Goal: Information Seeking & Learning: Learn about a topic

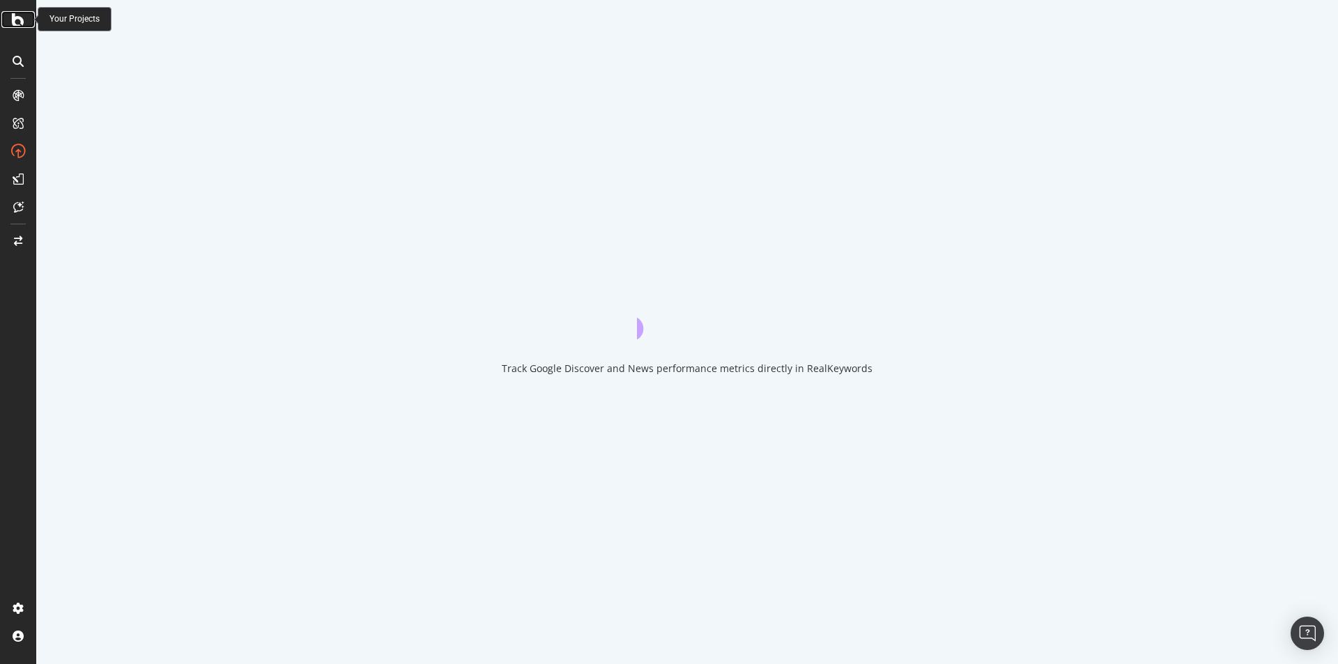
click at [24, 23] on div at bounding box center [17, 19] width 33 height 17
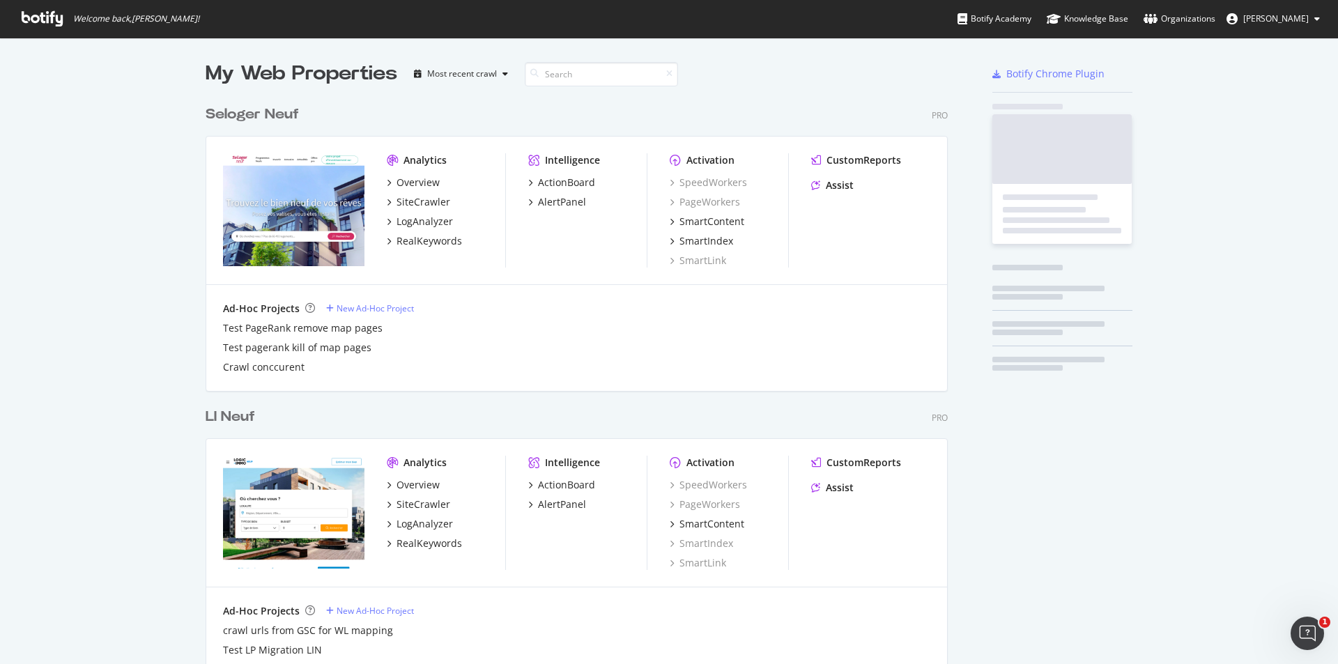
scroll to position [654, 1317]
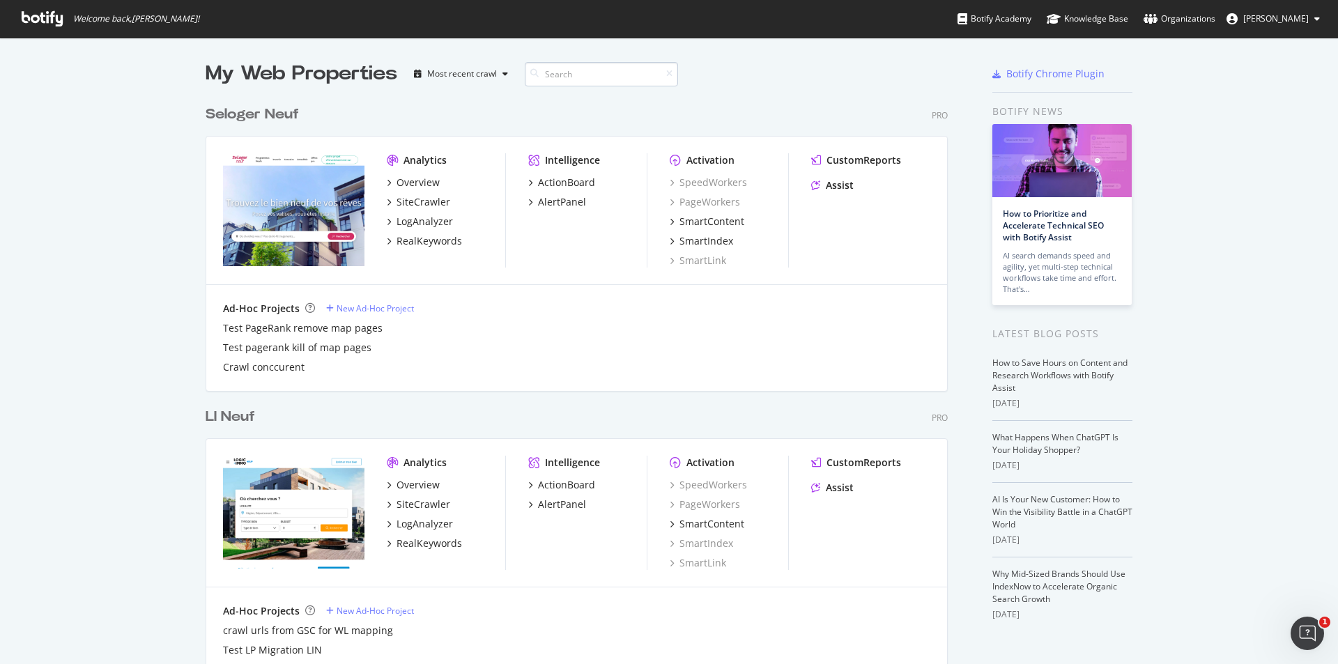
click at [568, 76] on input at bounding box center [601, 74] width 153 height 24
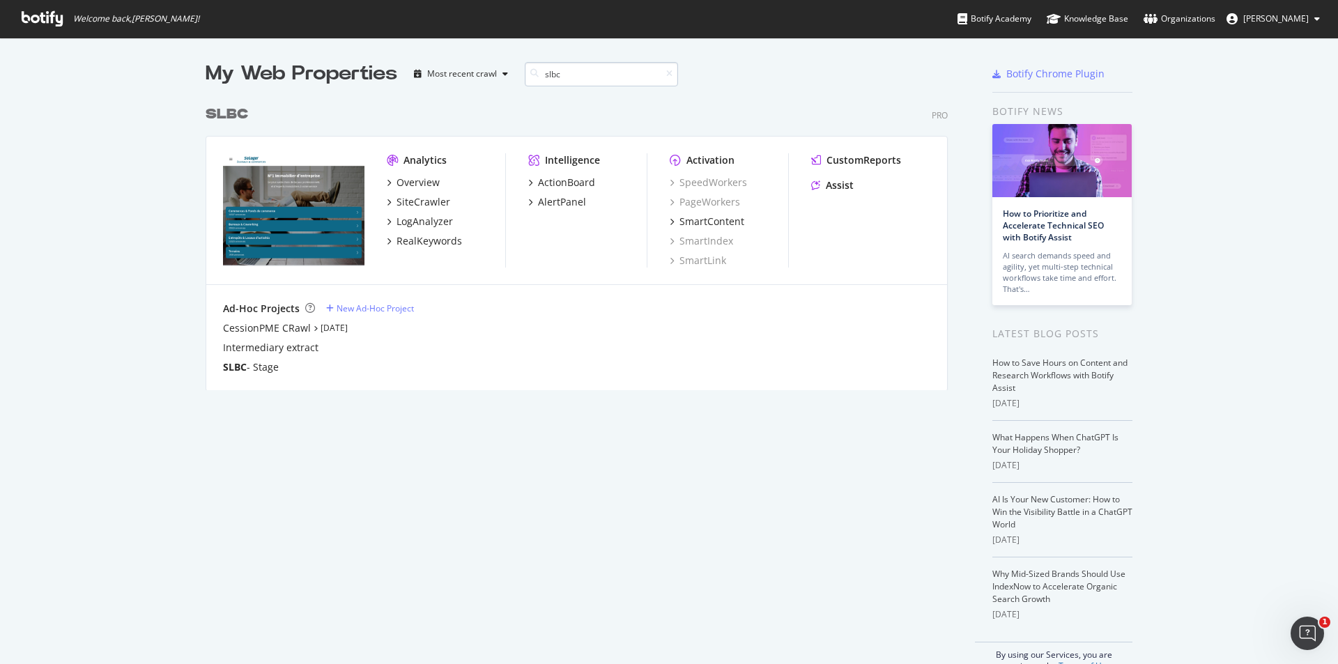
scroll to position [292, 743]
type input "slbc"
click at [426, 204] on div "SiteCrawler" at bounding box center [423, 202] width 54 height 14
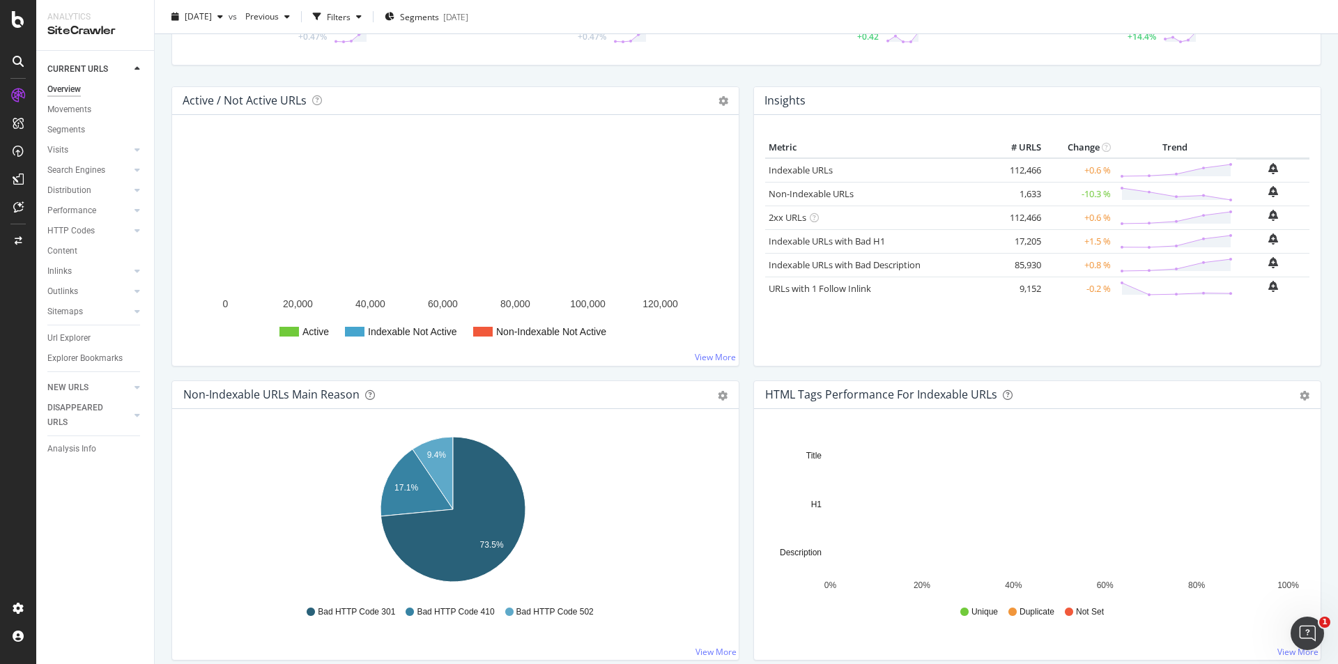
scroll to position [209, 0]
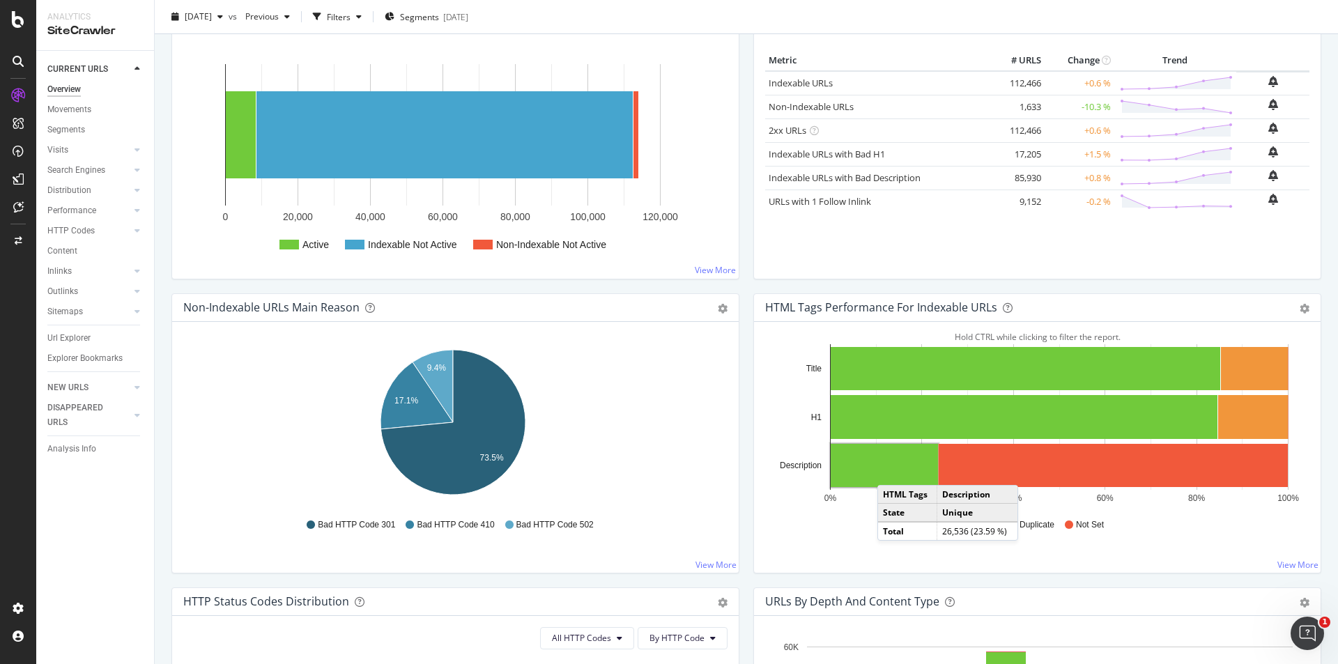
click at [886, 471] on rect "A chart." at bounding box center [884, 465] width 107 height 43
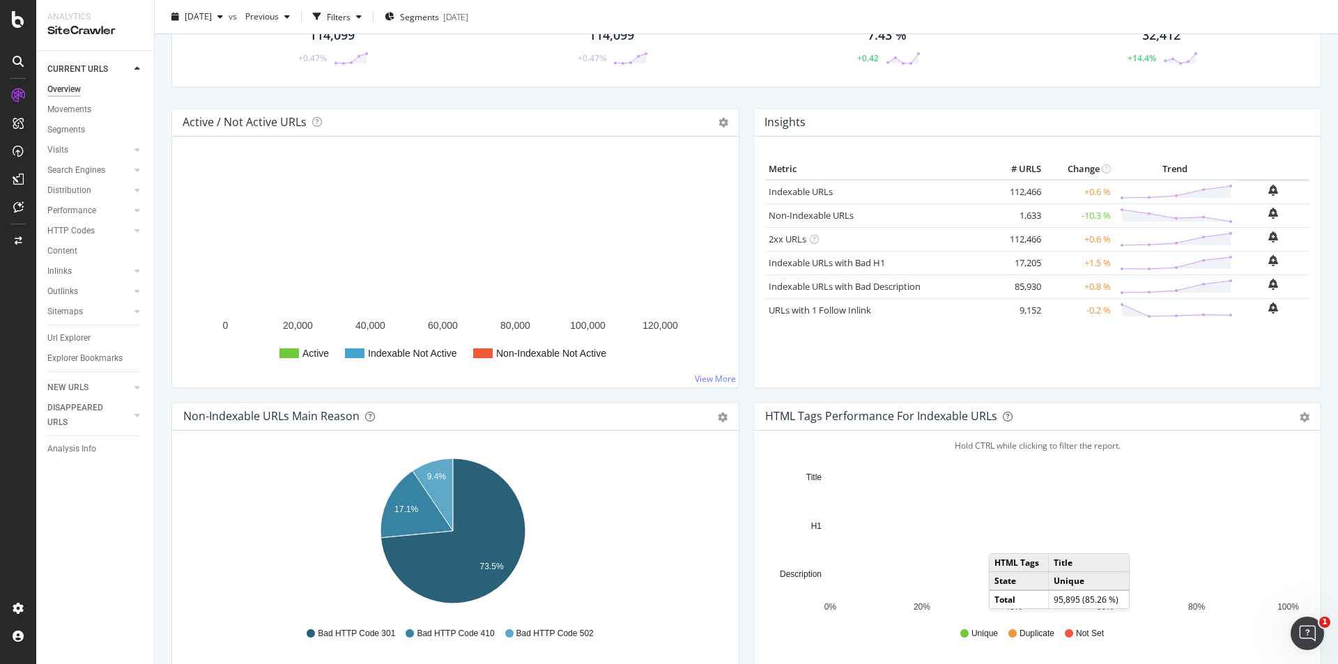
scroll to position [209, 0]
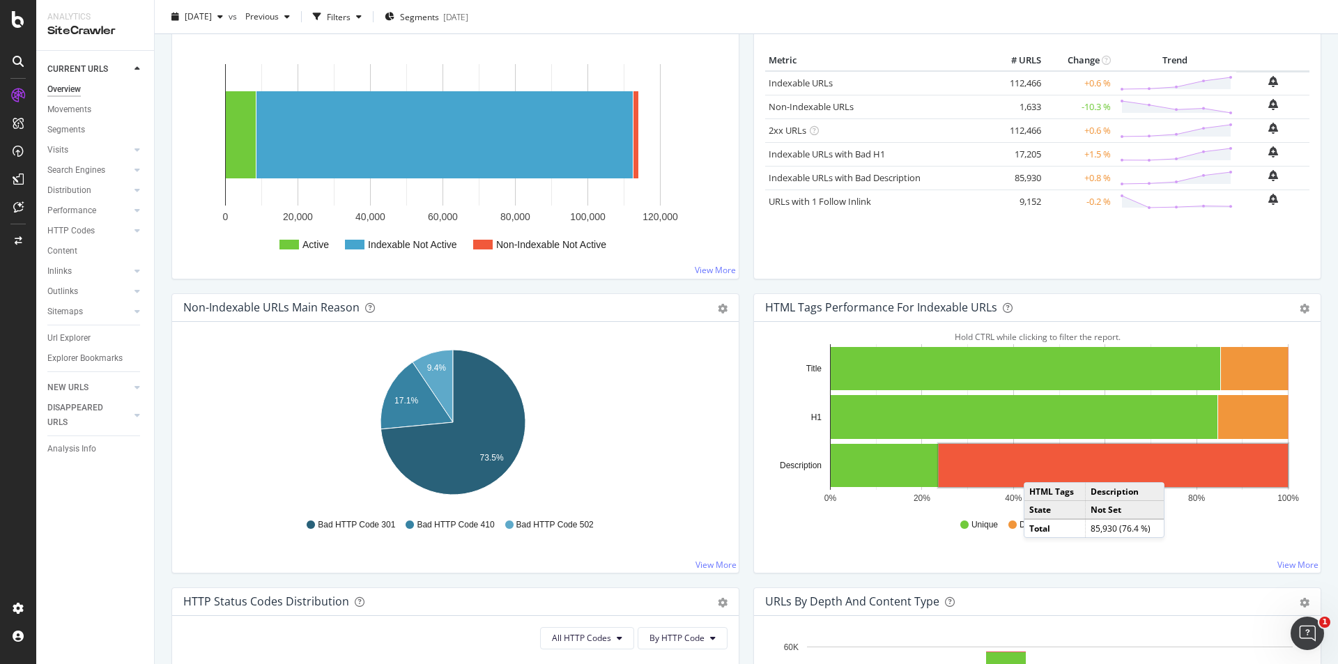
click at [1032, 468] on rect "A chart." at bounding box center [1113, 465] width 349 height 43
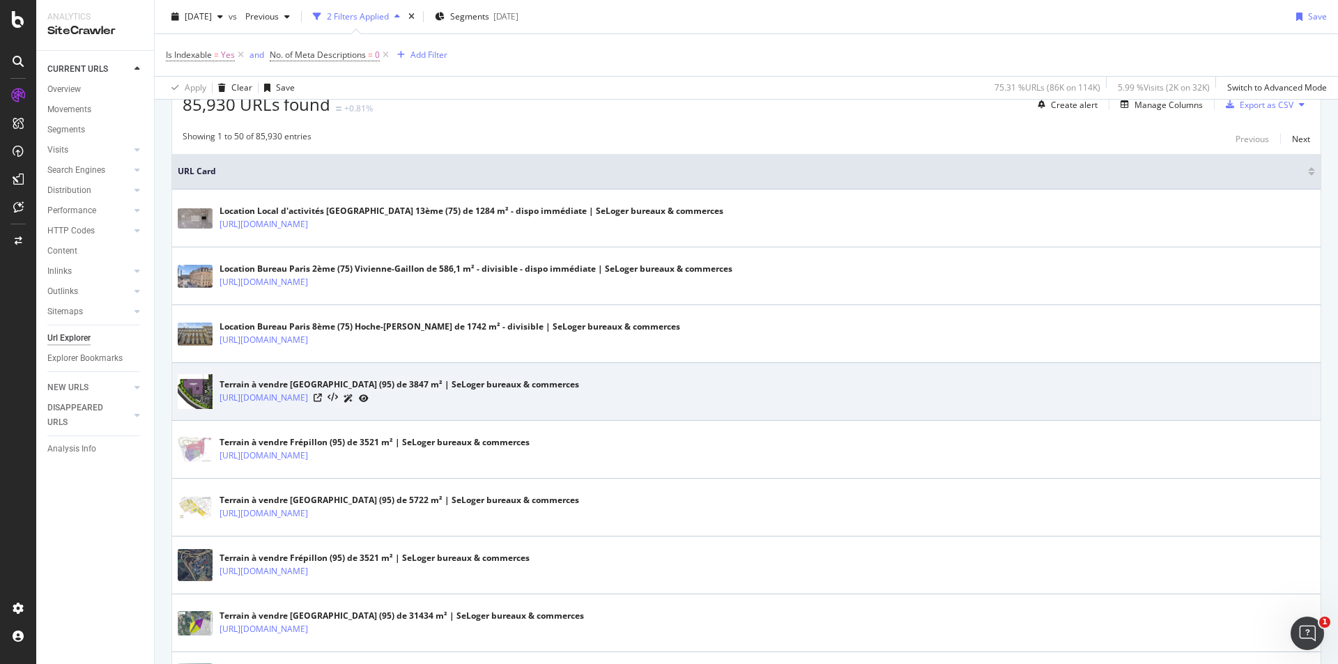
scroll to position [209, 0]
